Goal: Task Accomplishment & Management: Manage account settings

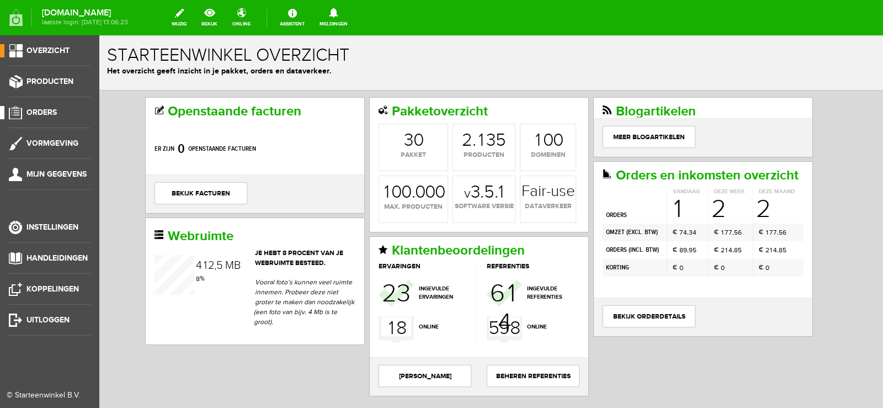
click at [46, 112] on span "Orders" at bounding box center [41, 112] width 30 height 9
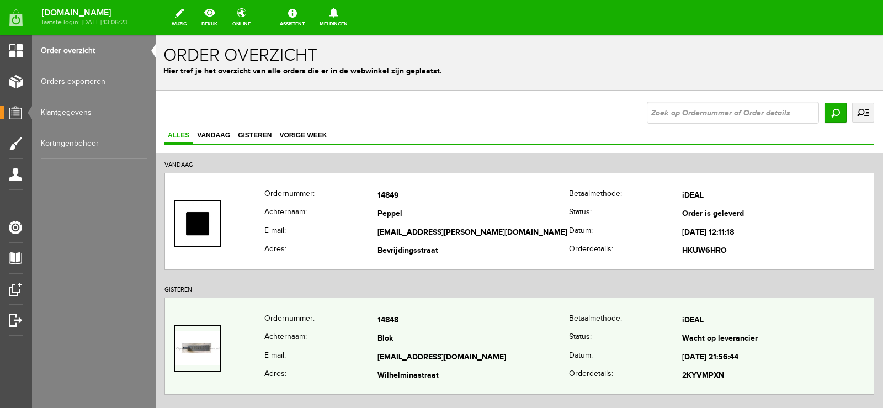
click at [507, 355] on td "[EMAIL_ADDRESS][DOMAIN_NAME]" at bounding box center [474, 357] width 192 height 19
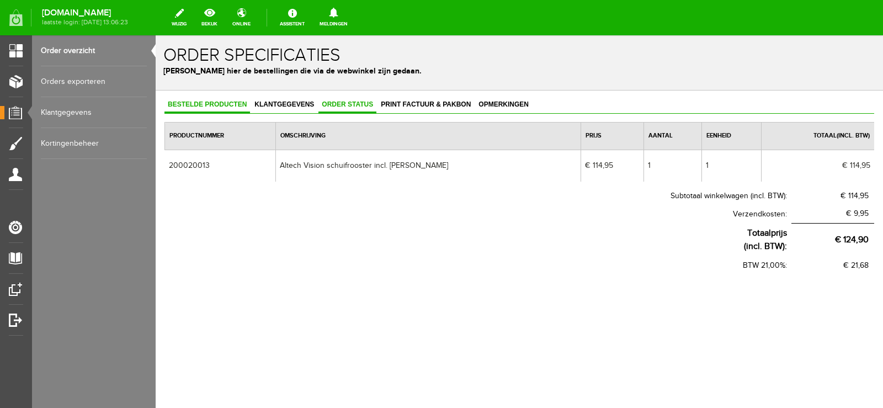
click at [355, 105] on span "Order status" at bounding box center [348, 104] width 58 height 8
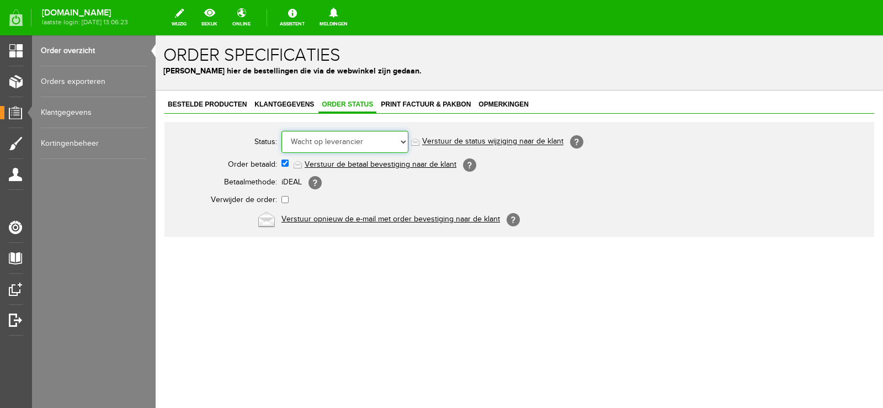
click at [403, 140] on select "Order niet afgerond Nieuw Order in behandeling Wacht op leverancier Wacht op be…" at bounding box center [345, 142] width 127 height 22
click at [282, 131] on select "Order niet afgerond Nieuw Order in behandeling Wacht op leverancier Wacht op be…" at bounding box center [345, 142] width 127 height 22
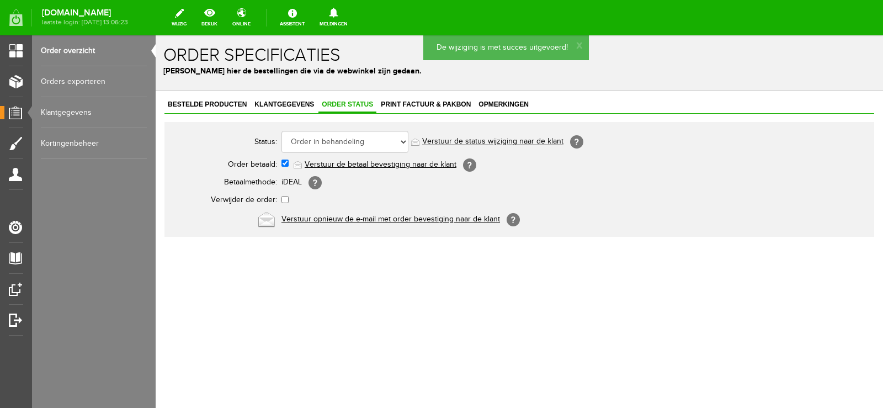
click at [510, 141] on link "Verstuur de status wijziging naar de klant" at bounding box center [492, 141] width 141 height 9
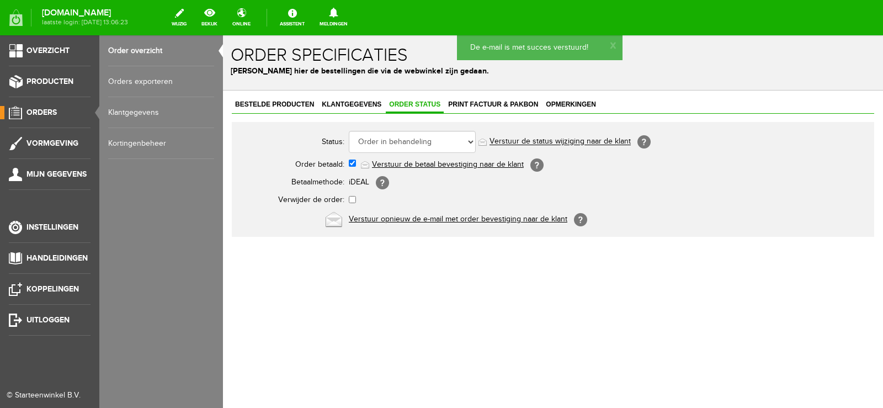
click at [50, 112] on span "Orders" at bounding box center [41, 112] width 30 height 9
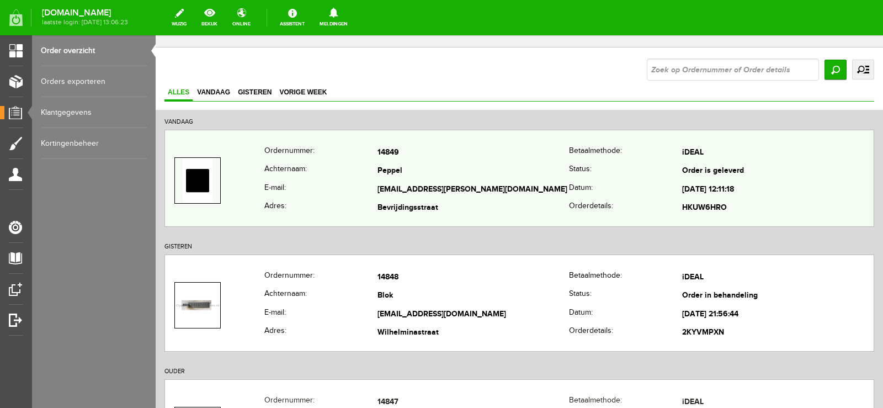
scroll to position [110, 0]
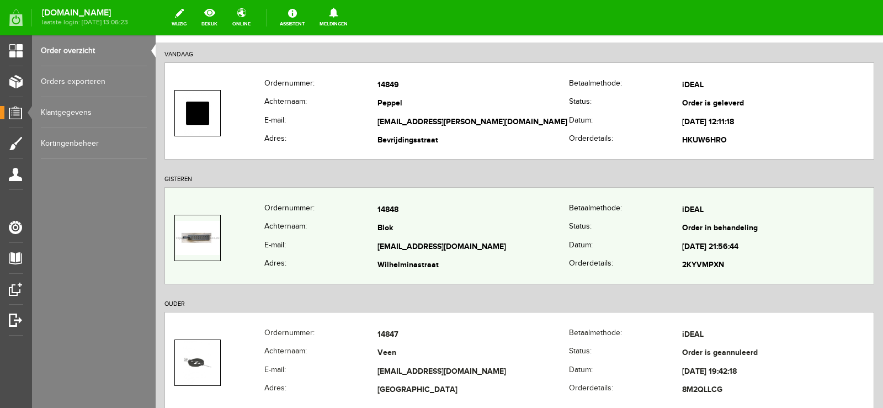
click at [522, 235] on td "Blok" at bounding box center [474, 229] width 192 height 19
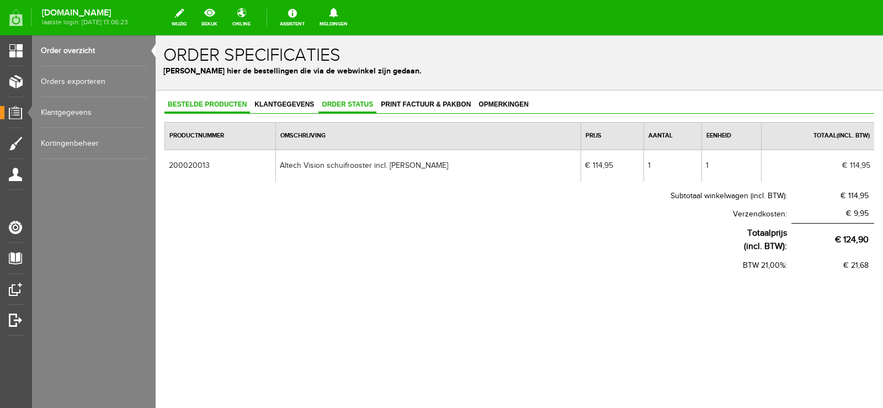
click at [352, 104] on span "Order status" at bounding box center [348, 104] width 58 height 8
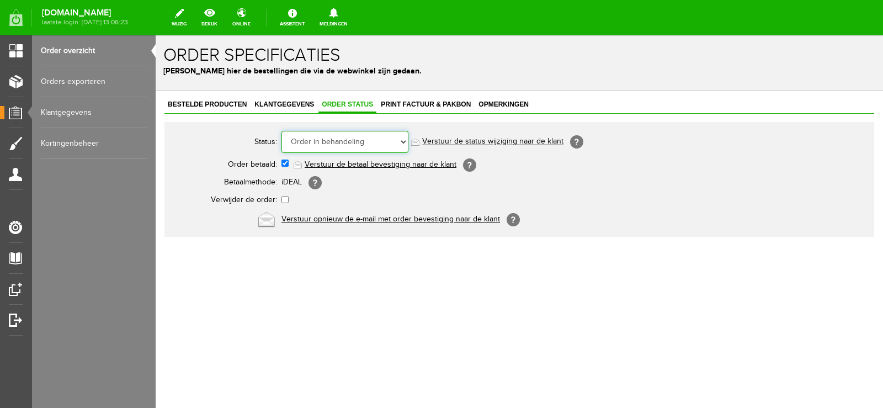
click at [402, 140] on select "Order niet afgerond Nieuw Order in behandeling Wacht op leverancier Wacht op be…" at bounding box center [345, 142] width 127 height 22
select select "14"
click at [282, 131] on select "Order niet afgerond Nieuw Order in behandeling Wacht op leverancier Wacht op be…" at bounding box center [345, 142] width 127 height 22
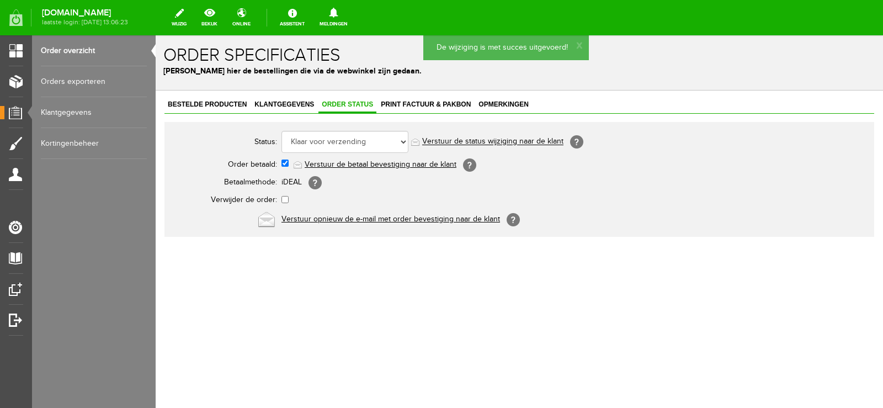
click at [497, 142] on link "Verstuur de status wijziging naar de klant" at bounding box center [492, 141] width 141 height 9
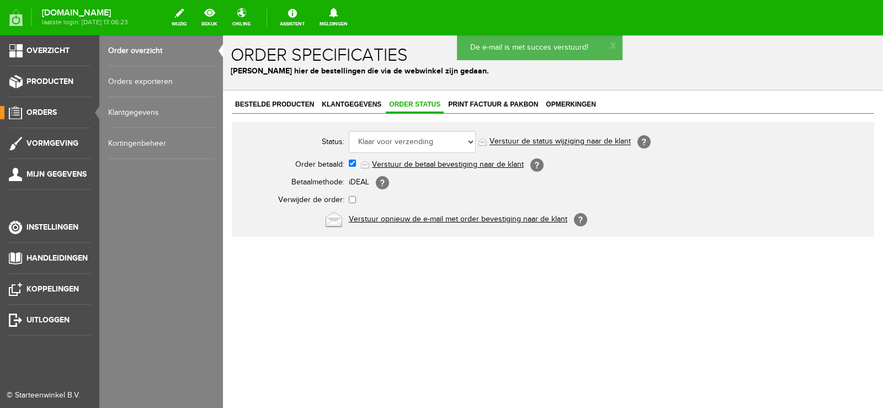
click at [45, 107] on link "Orders" at bounding box center [45, 112] width 91 height 13
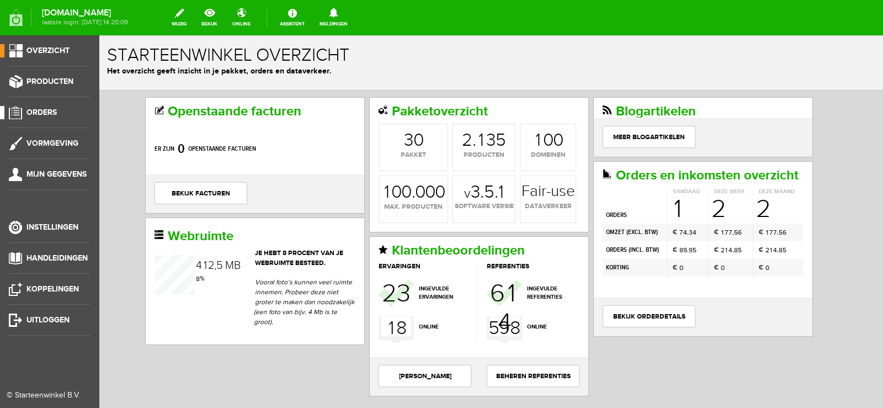
click at [48, 110] on span "Orders" at bounding box center [41, 112] width 30 height 9
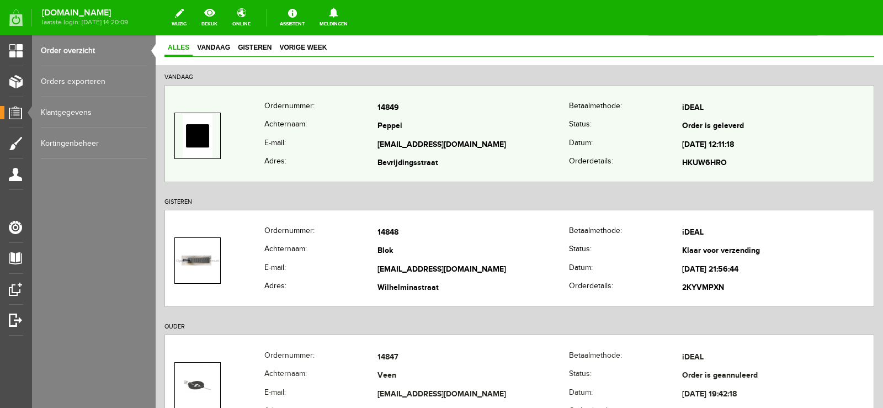
scroll to position [110, 0]
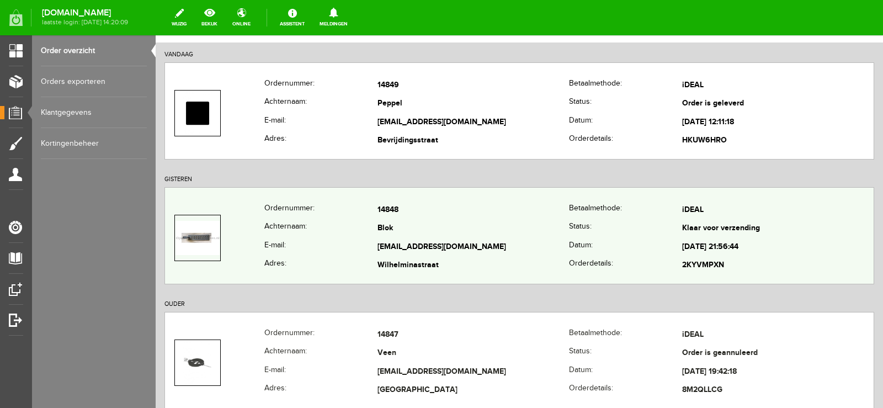
drag, startPoint x: 530, startPoint y: 233, endPoint x: 449, endPoint y: 261, distance: 85.7
click at [449, 261] on td "Wilhelminastraat" at bounding box center [474, 266] width 192 height 19
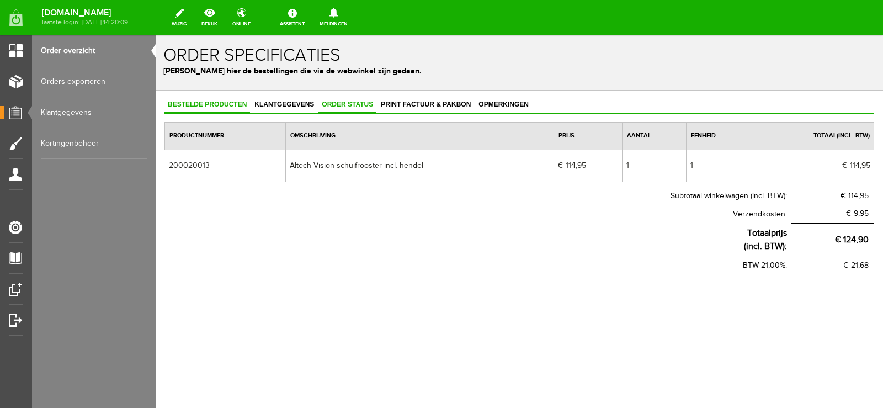
click at [353, 103] on span "Order status" at bounding box center [348, 104] width 58 height 8
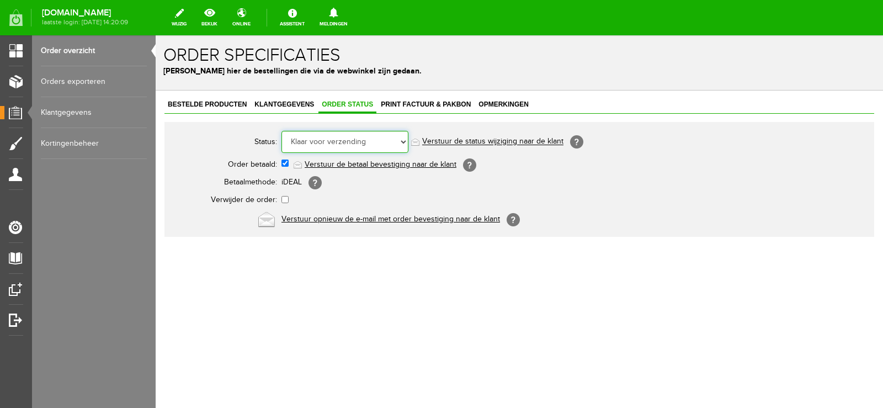
click at [402, 141] on select "Order niet afgerond Nieuw Order in behandeling Wacht op leverancier Wacht op be…" at bounding box center [345, 142] width 127 height 22
select select "5"
click at [282, 131] on select "Order niet afgerond Nieuw Order in behandeling Wacht op leverancier Wacht op be…" at bounding box center [345, 142] width 127 height 22
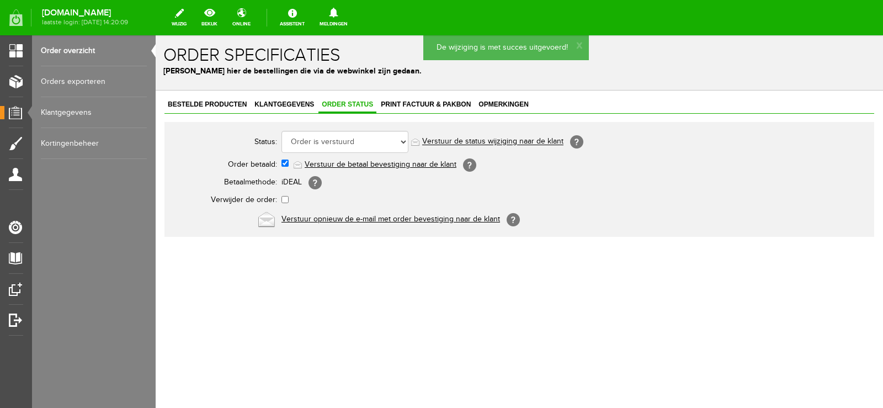
click at [498, 141] on link "Verstuur de status wijziging naar de klant" at bounding box center [492, 141] width 141 height 9
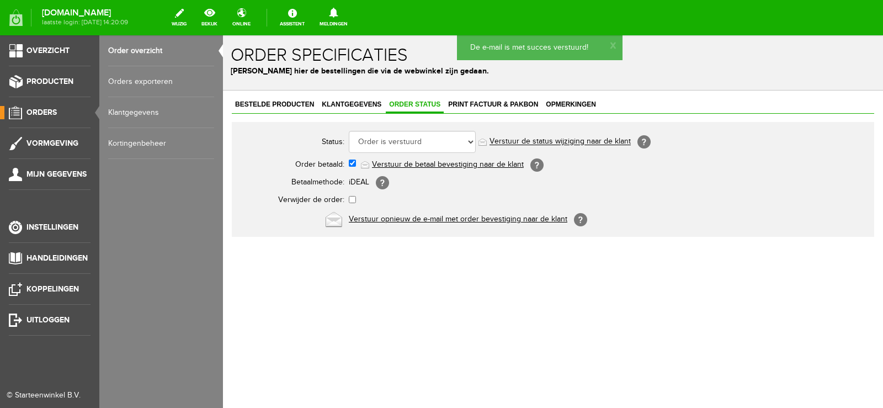
click at [38, 110] on span "Orders" at bounding box center [41, 112] width 30 height 9
